Goal: Information Seeking & Learning: Find specific page/section

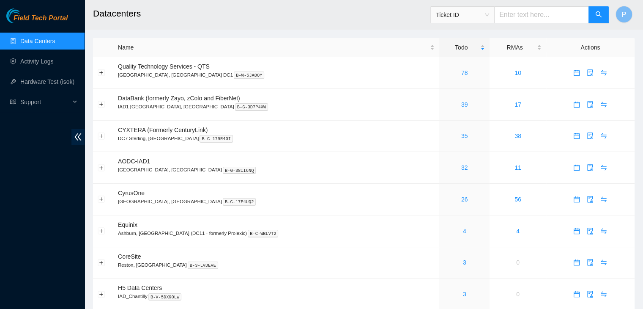
click at [81, 186] on div "Field Tech Portal Data Centers Activity Logs Hardware Test (isok) Support" at bounding box center [42, 158] width 85 height 300
click at [43, 237] on div "Field Tech Portal Data Centers Activity Logs Hardware Test (isok) Support" at bounding box center [42, 158] width 85 height 300
click at [46, 82] on link "Hardware Test (isok)" at bounding box center [47, 81] width 54 height 7
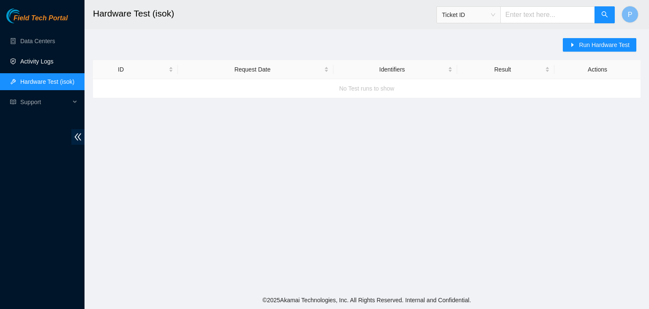
click at [52, 60] on link "Activity Logs" at bounding box center [36, 61] width 33 height 7
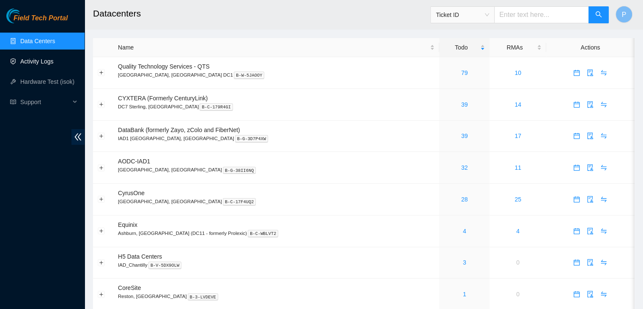
click at [52, 60] on link "Activity Logs" at bounding box center [36, 61] width 33 height 7
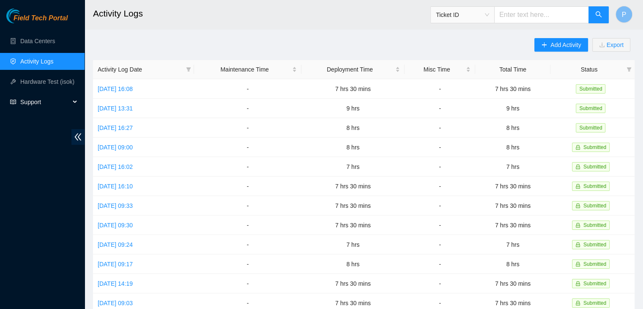
click at [51, 100] on span "Support" at bounding box center [45, 101] width 50 height 17
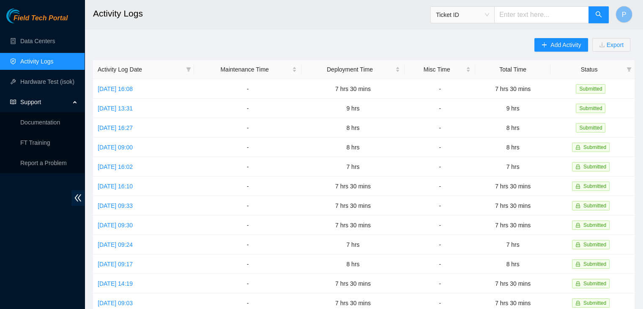
click at [51, 100] on span "Support" at bounding box center [45, 101] width 50 height 17
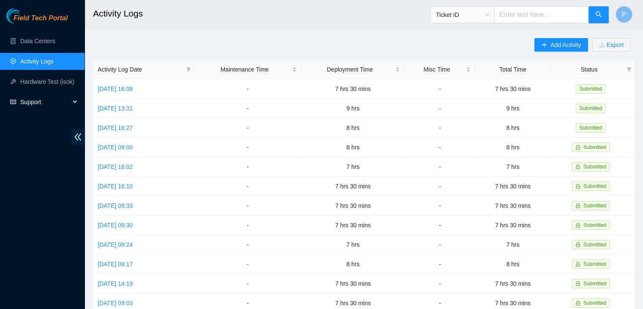
click at [51, 100] on span "Support" at bounding box center [45, 101] width 50 height 17
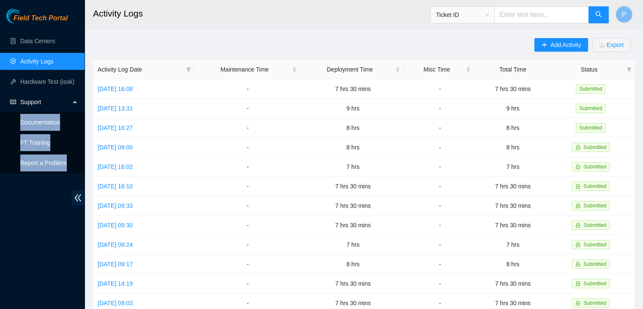
click at [50, 120] on link "Documentation" at bounding box center [40, 122] width 40 height 7
